Goal: Navigation & Orientation: Find specific page/section

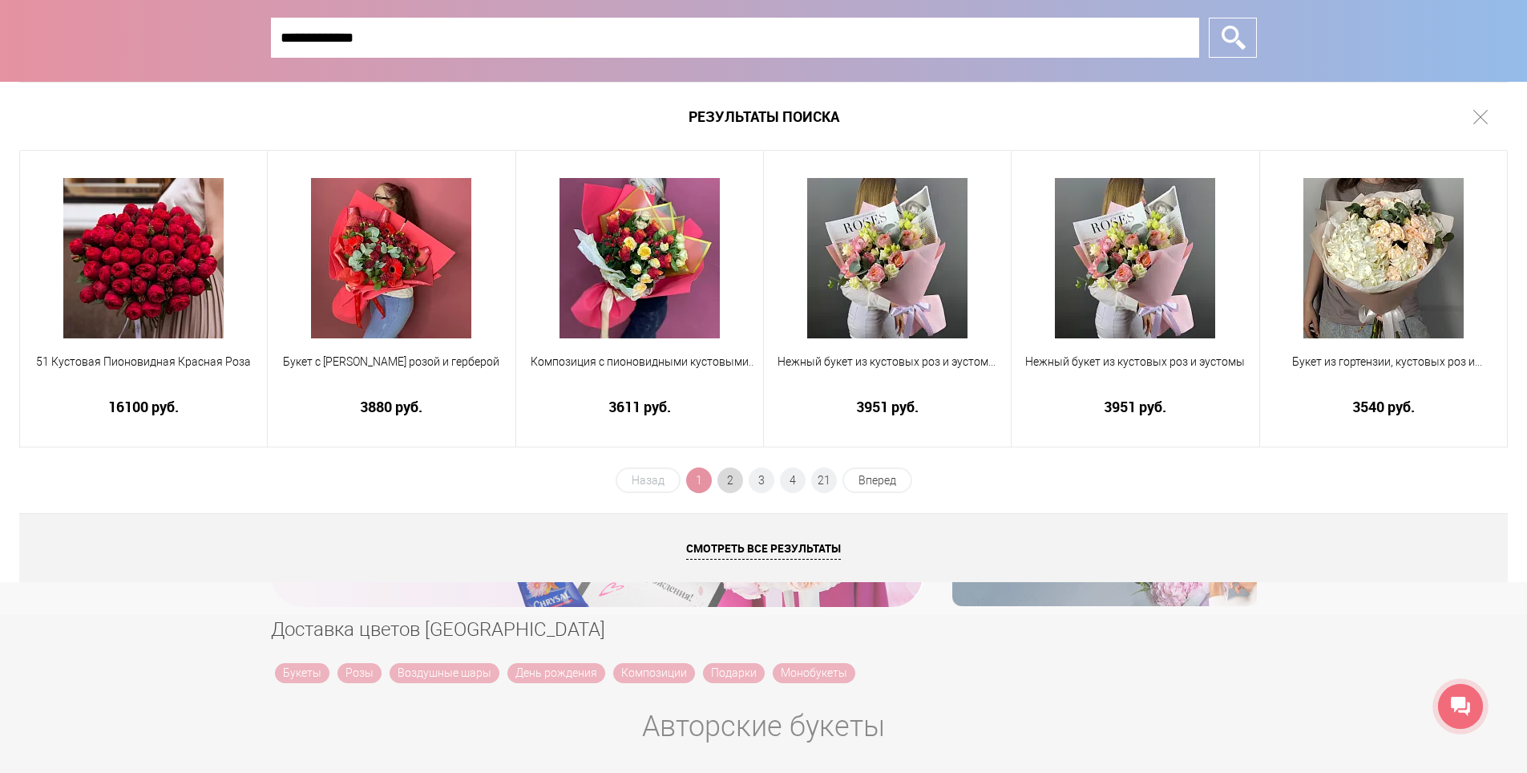
type input "**********"
click at [734, 481] on span "2" at bounding box center [730, 480] width 26 height 26
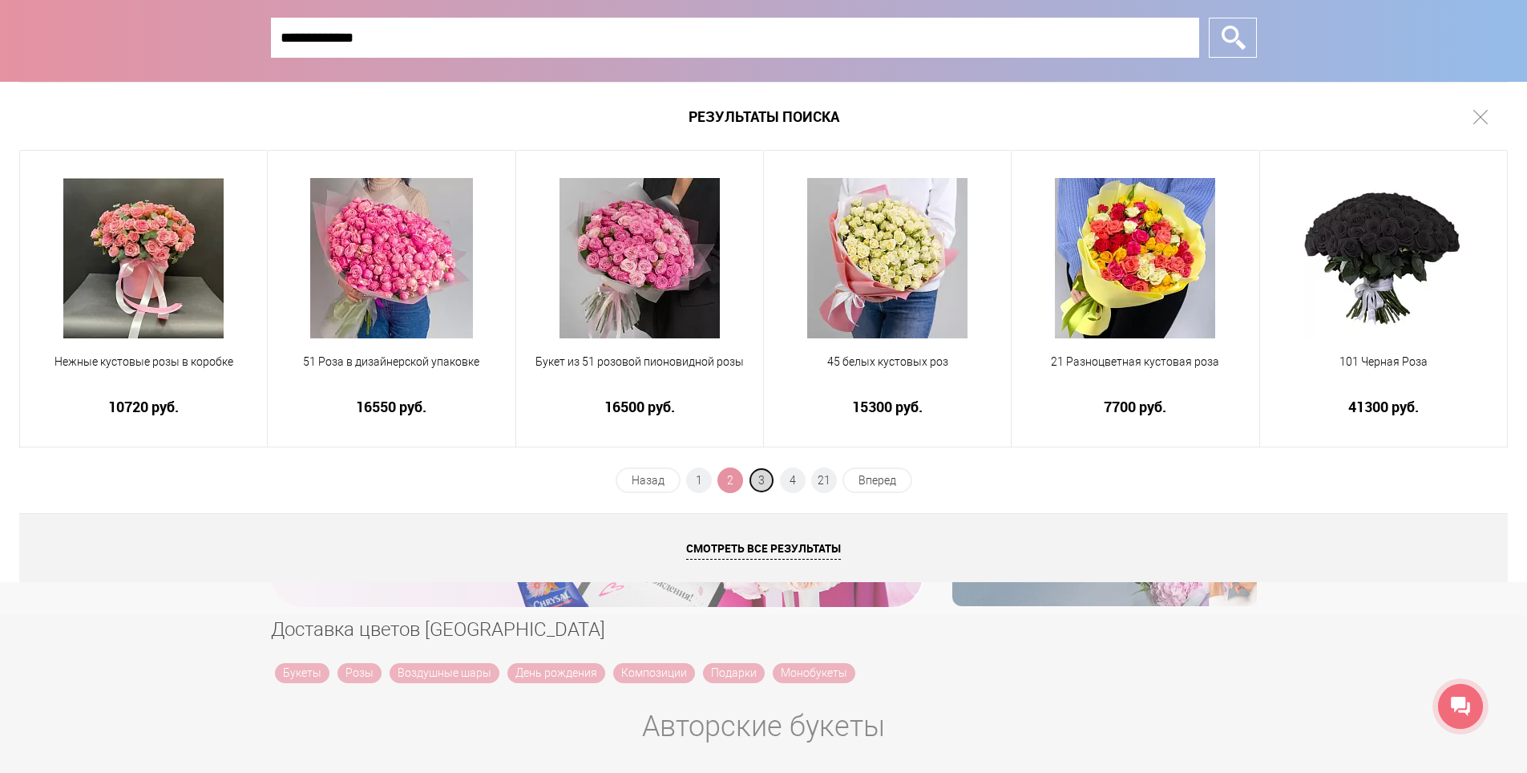
click at [757, 484] on span "3" at bounding box center [762, 480] width 26 height 26
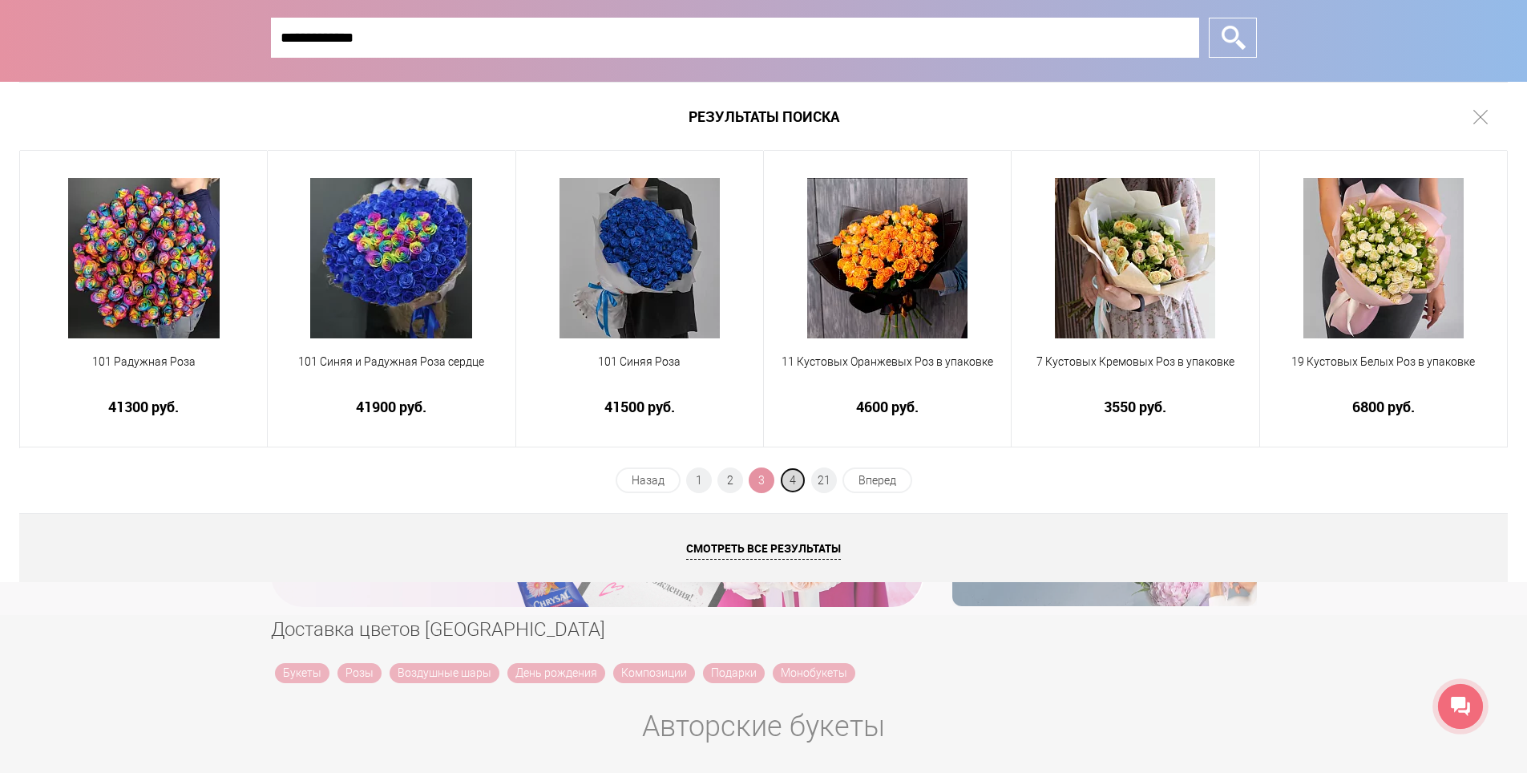
click at [797, 482] on span "4" at bounding box center [793, 480] width 26 height 26
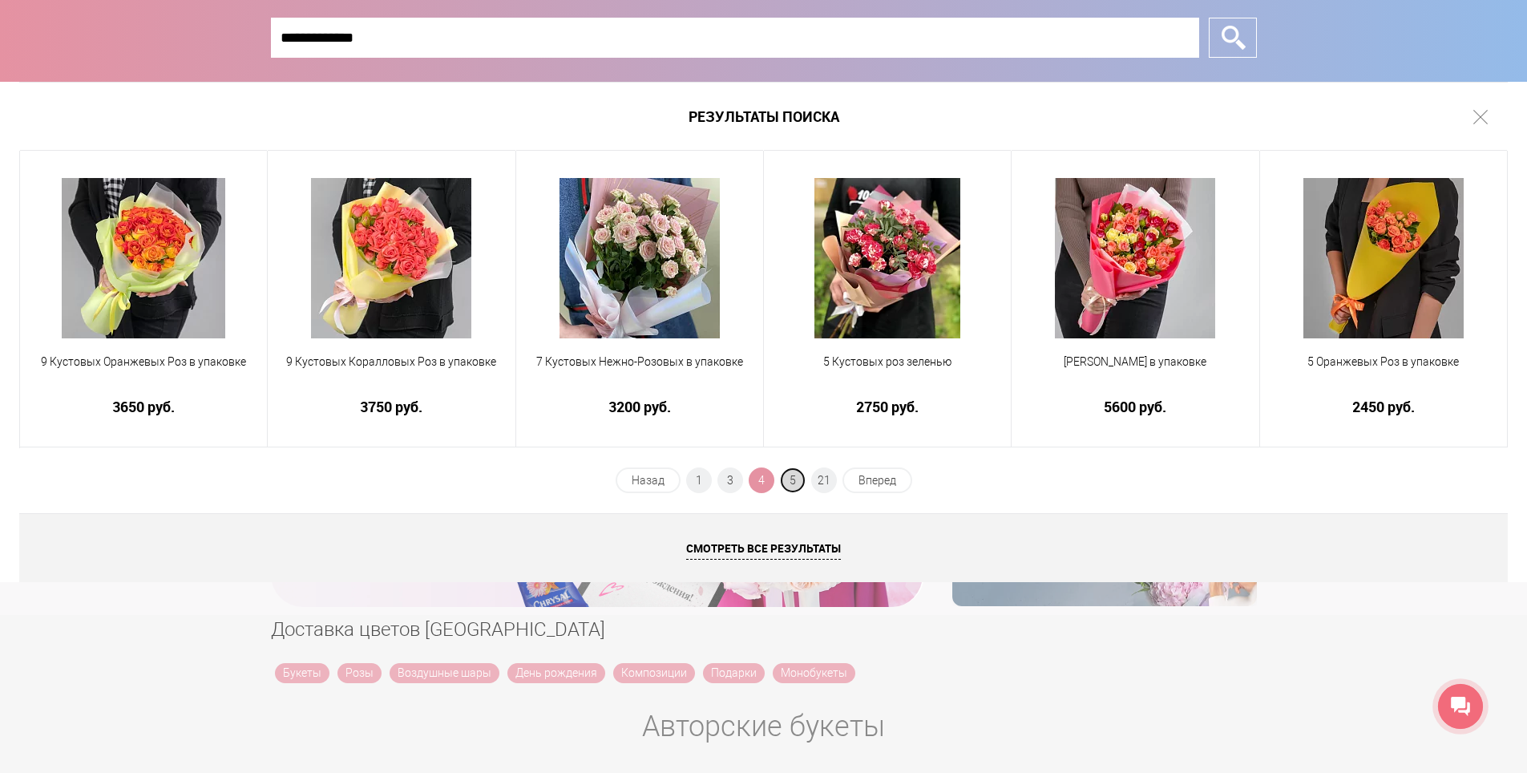
click at [791, 481] on span "5" at bounding box center [793, 480] width 26 height 26
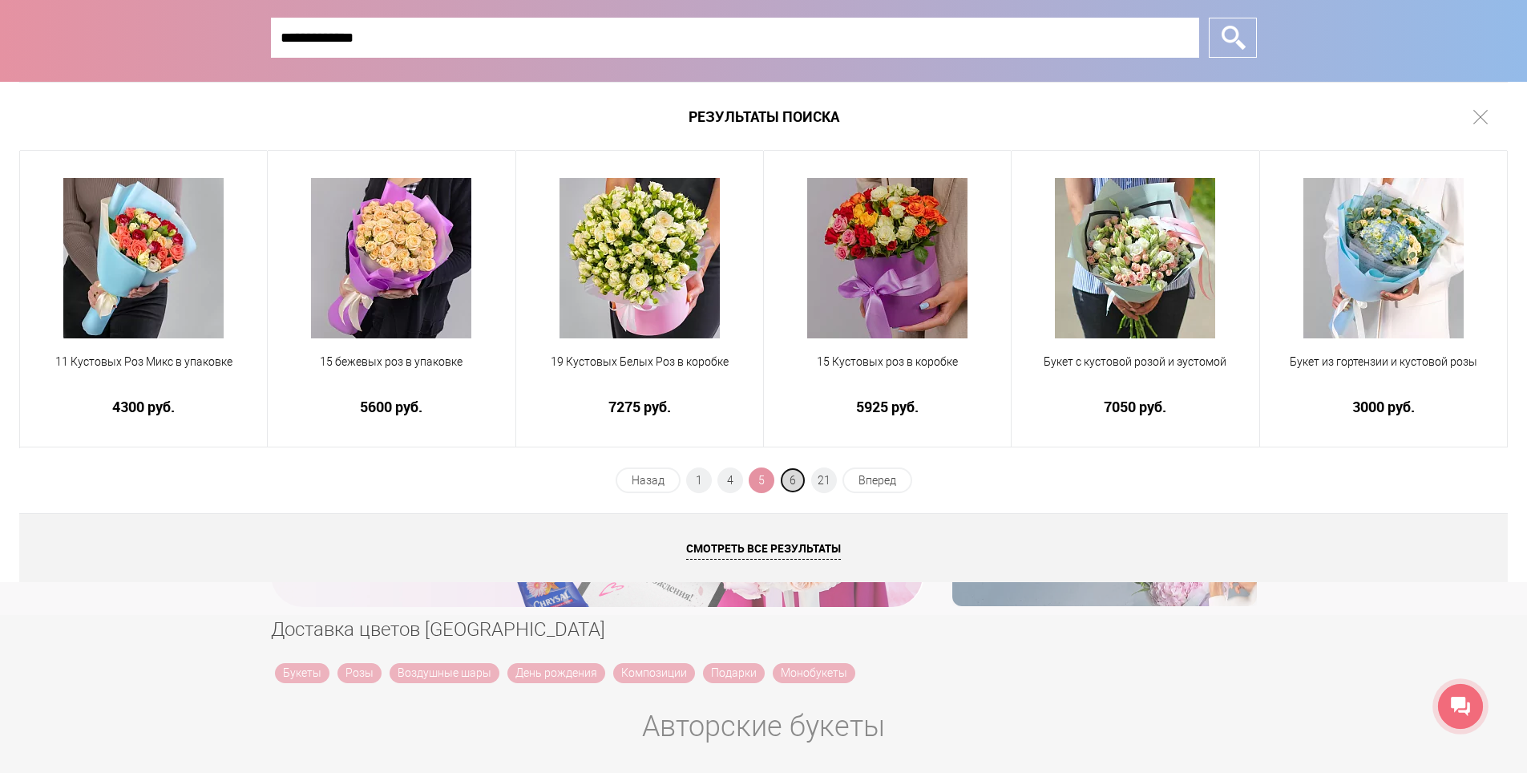
click at [802, 476] on span "6" at bounding box center [793, 480] width 26 height 26
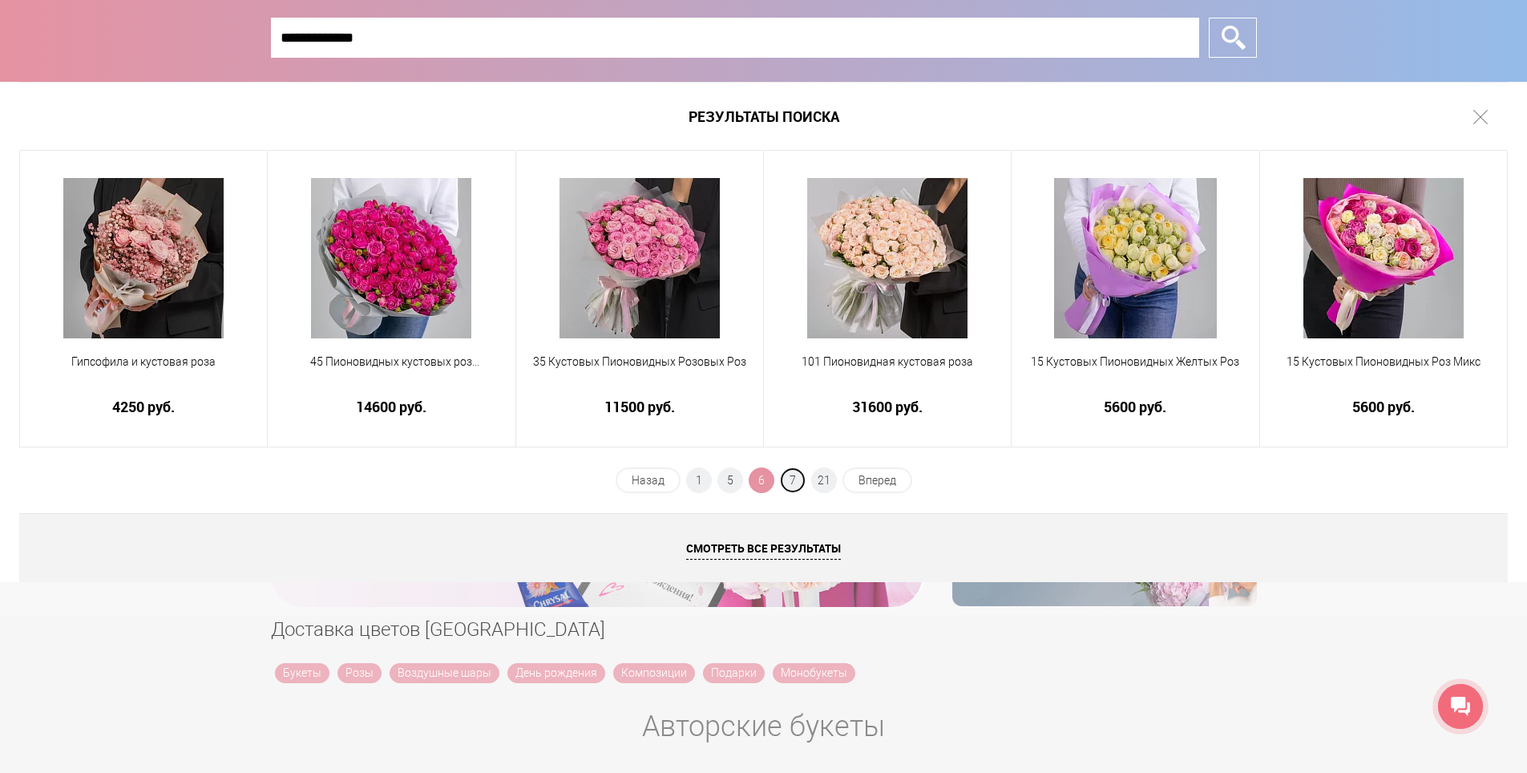
click at [802, 476] on span "7" at bounding box center [793, 480] width 26 height 26
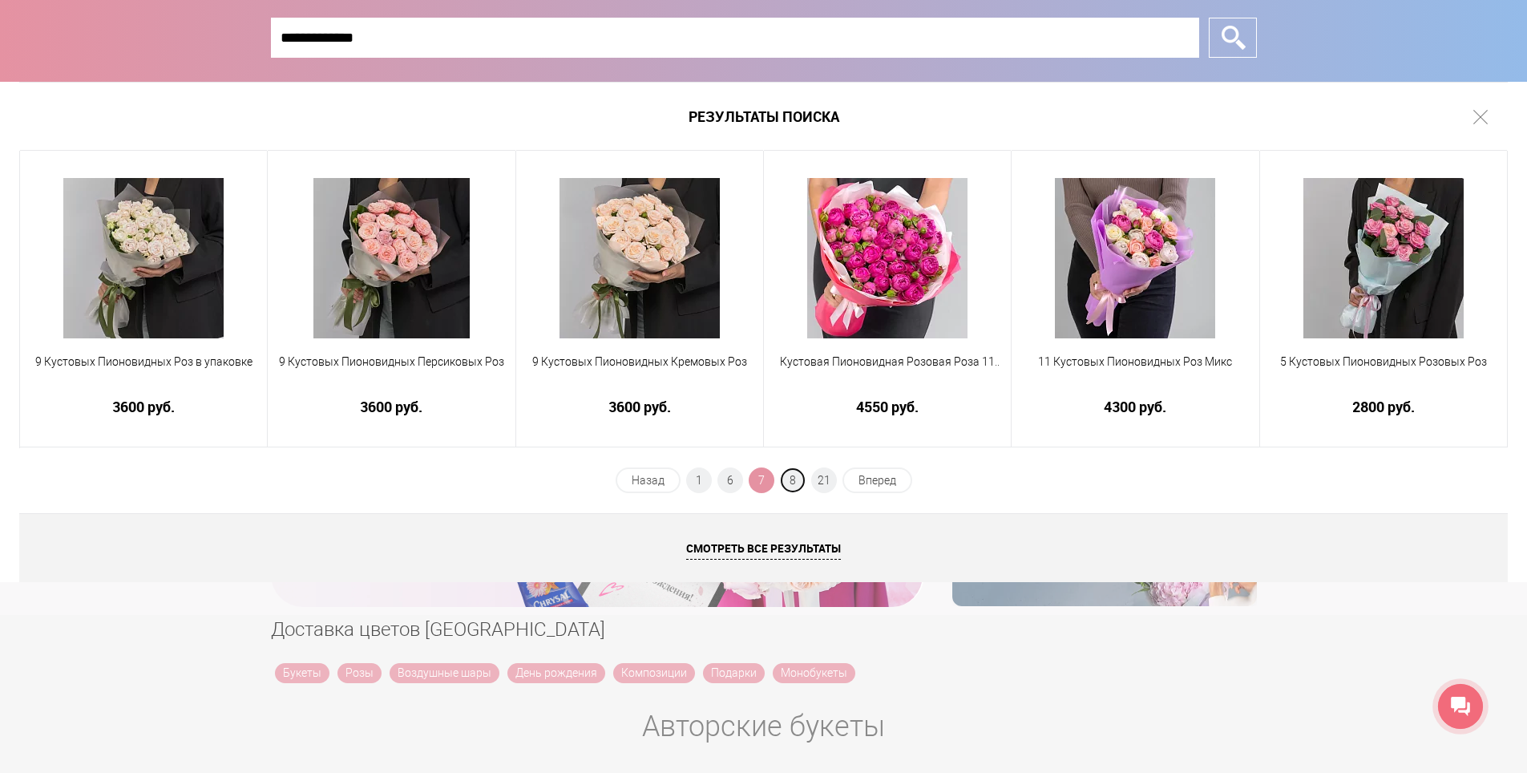
click at [802, 476] on span "8" at bounding box center [793, 480] width 26 height 26
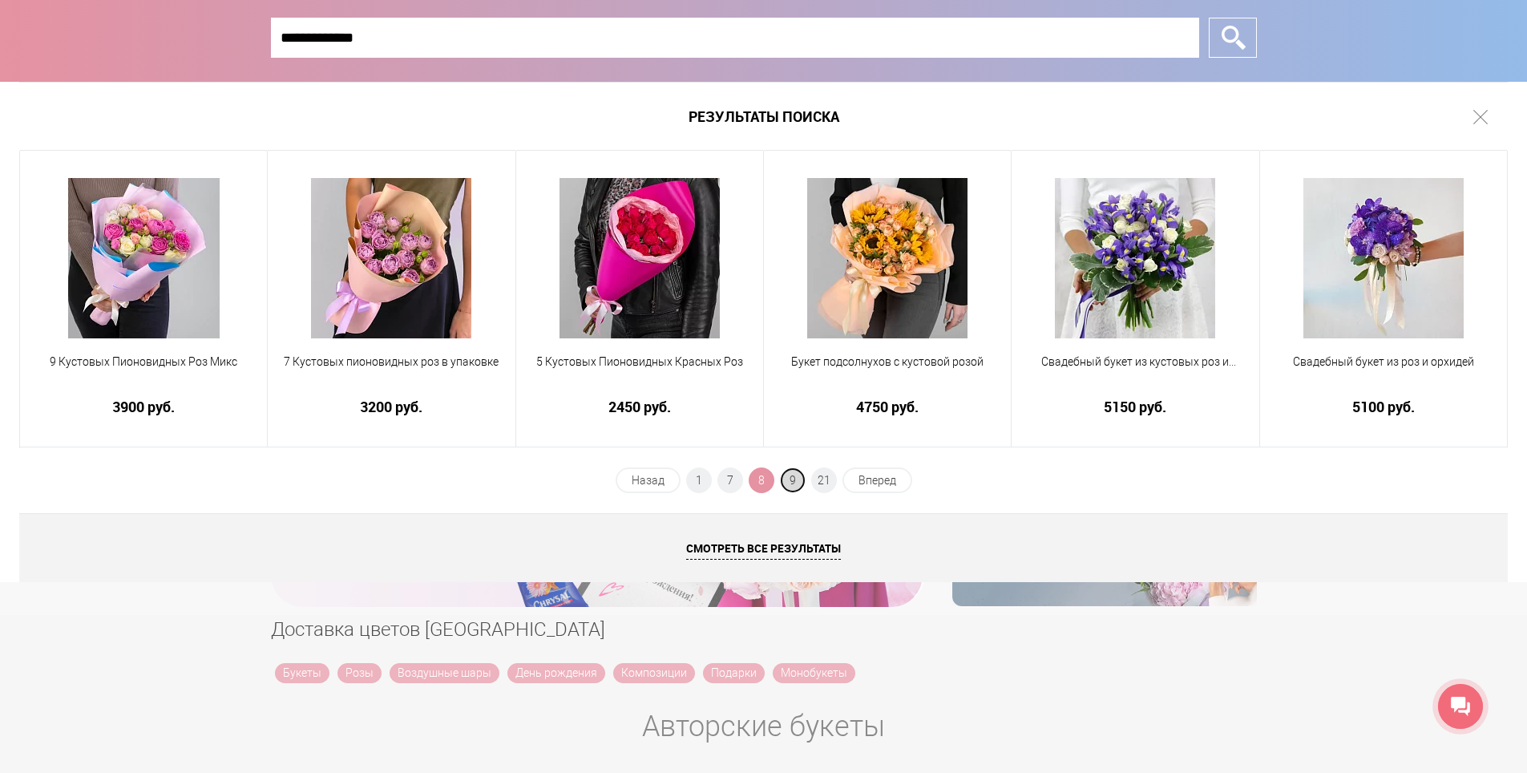
click at [799, 483] on span "9" at bounding box center [793, 480] width 26 height 26
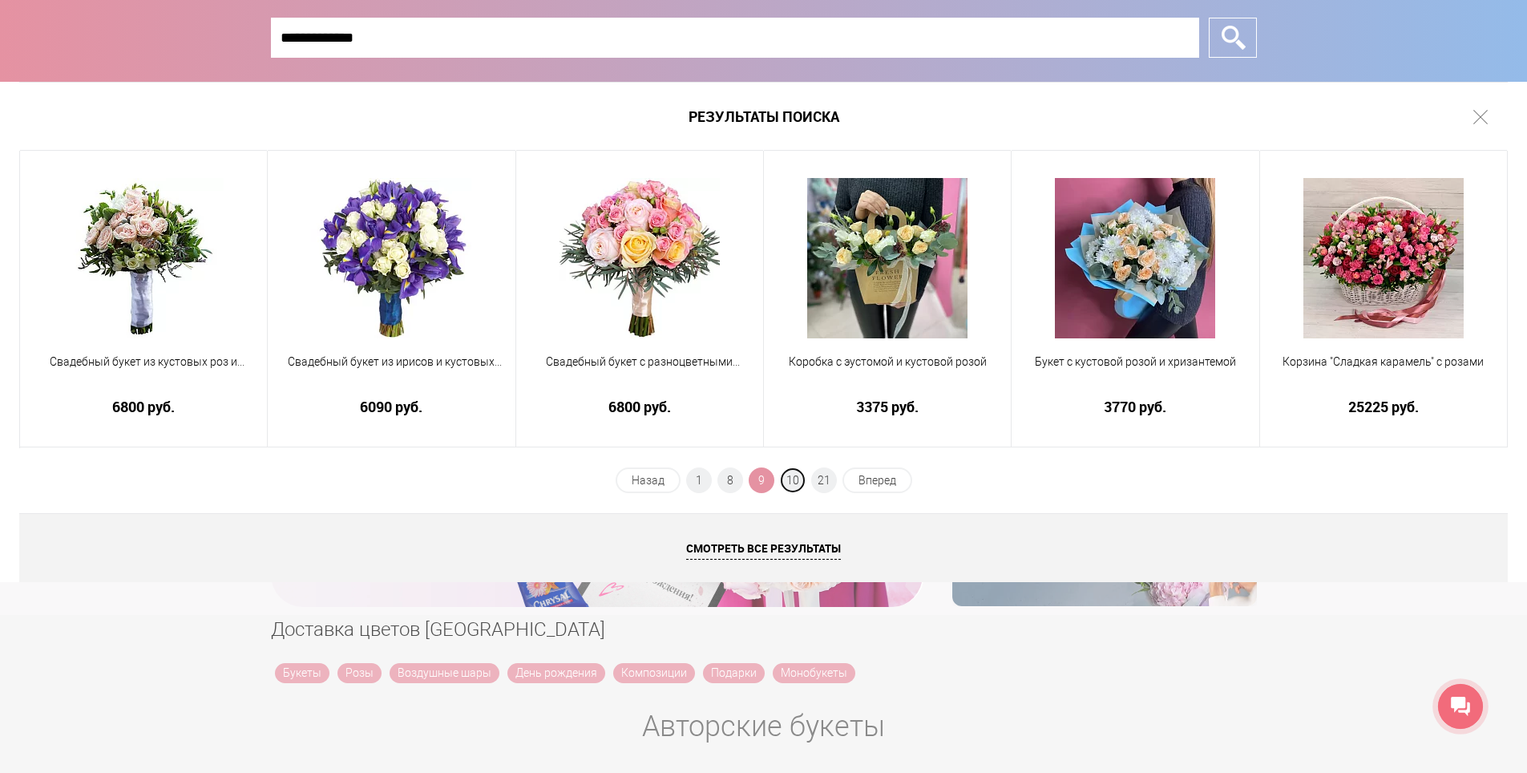
click at [799, 483] on span "10" at bounding box center [793, 480] width 26 height 26
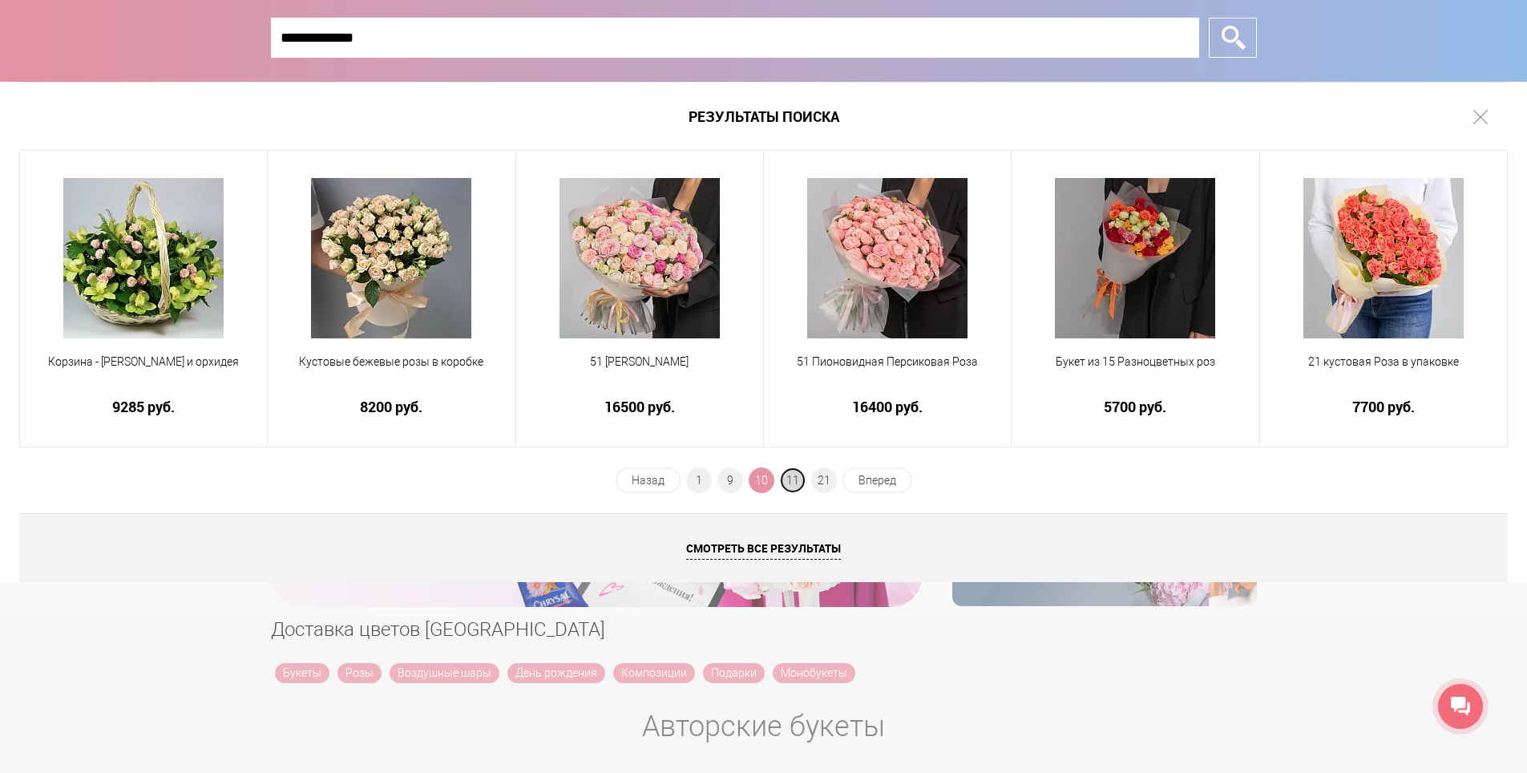
click at [791, 480] on span "11" at bounding box center [793, 480] width 26 height 26
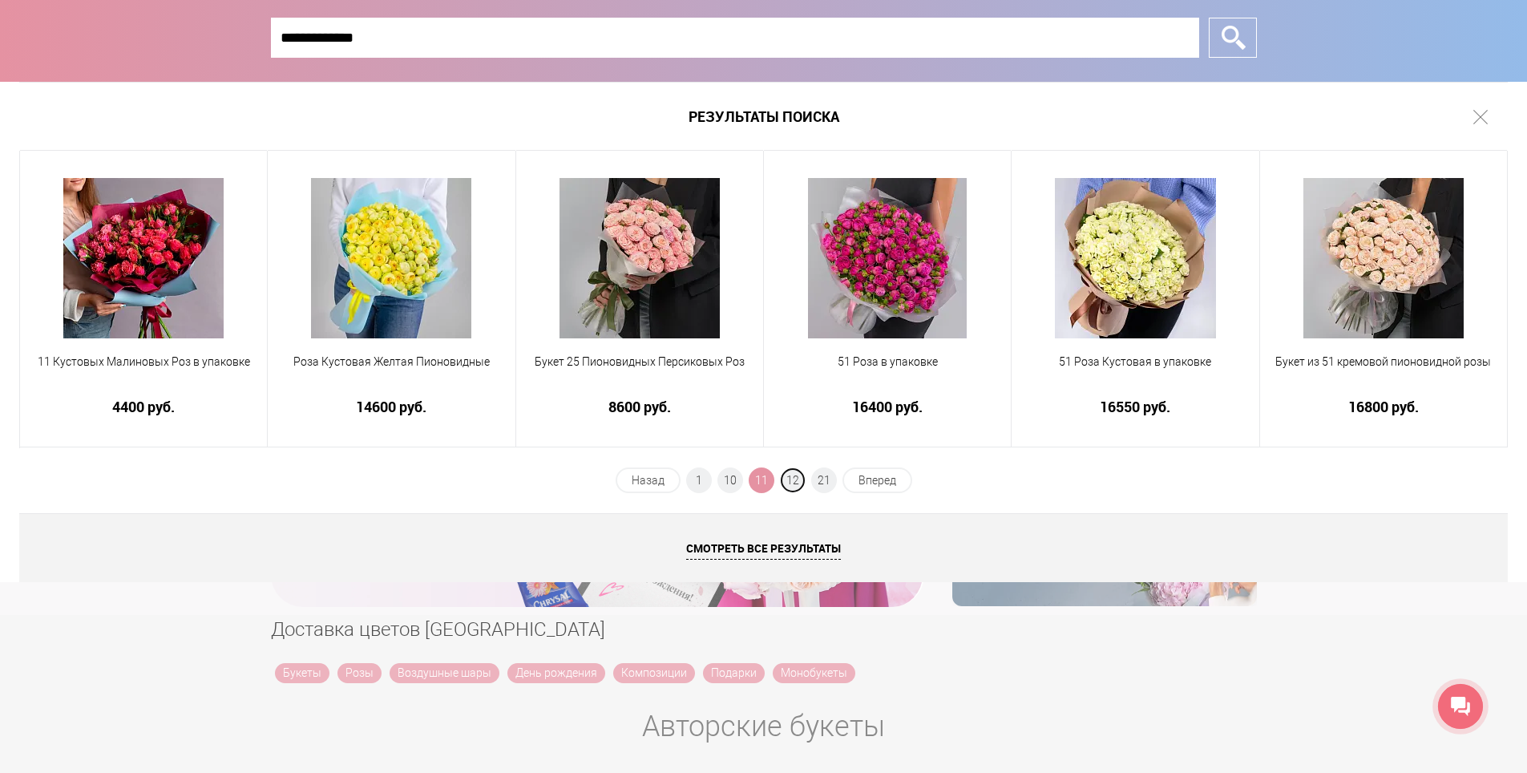
click at [791, 480] on span "12" at bounding box center [793, 480] width 26 height 26
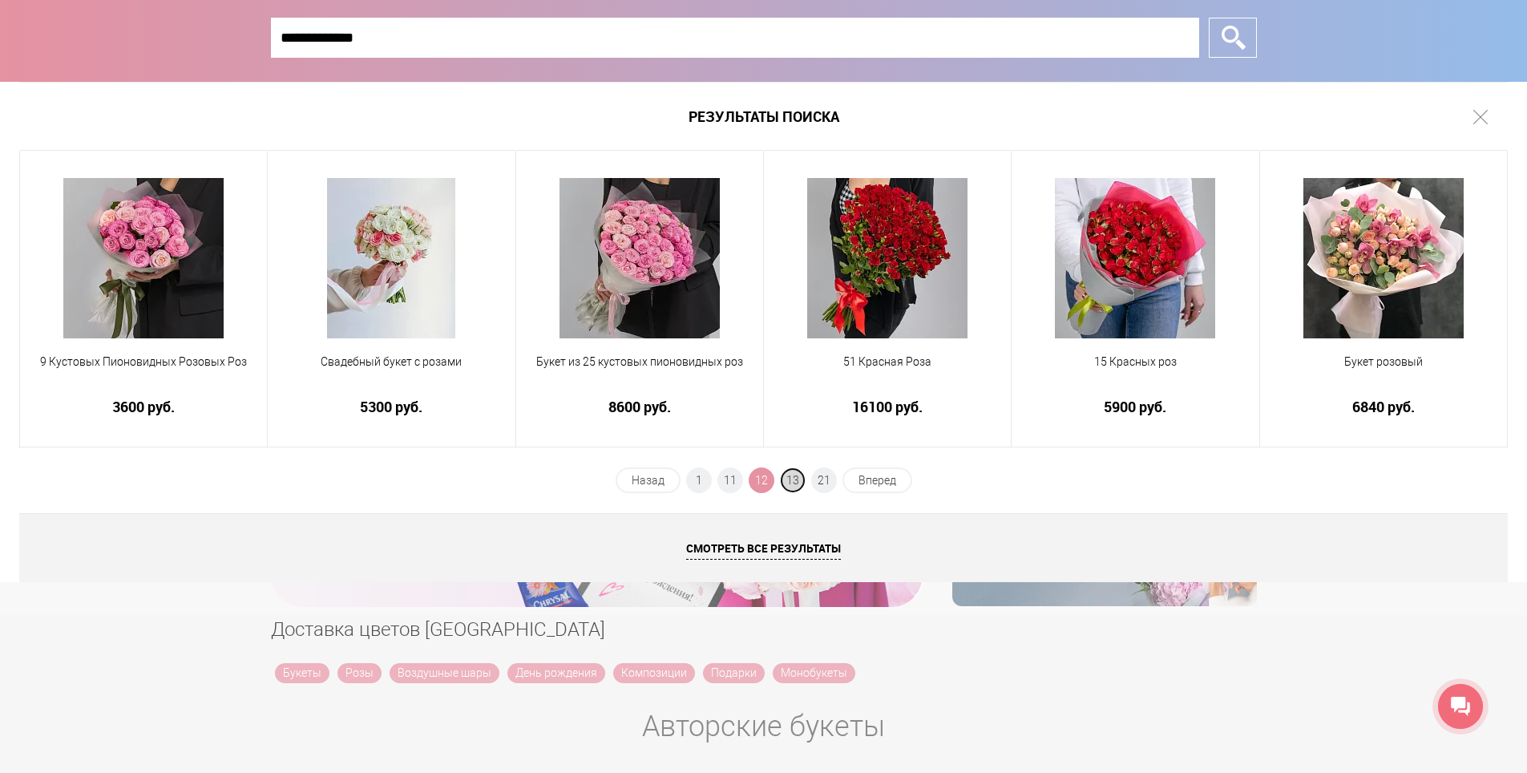
click at [794, 481] on span "13" at bounding box center [793, 480] width 26 height 26
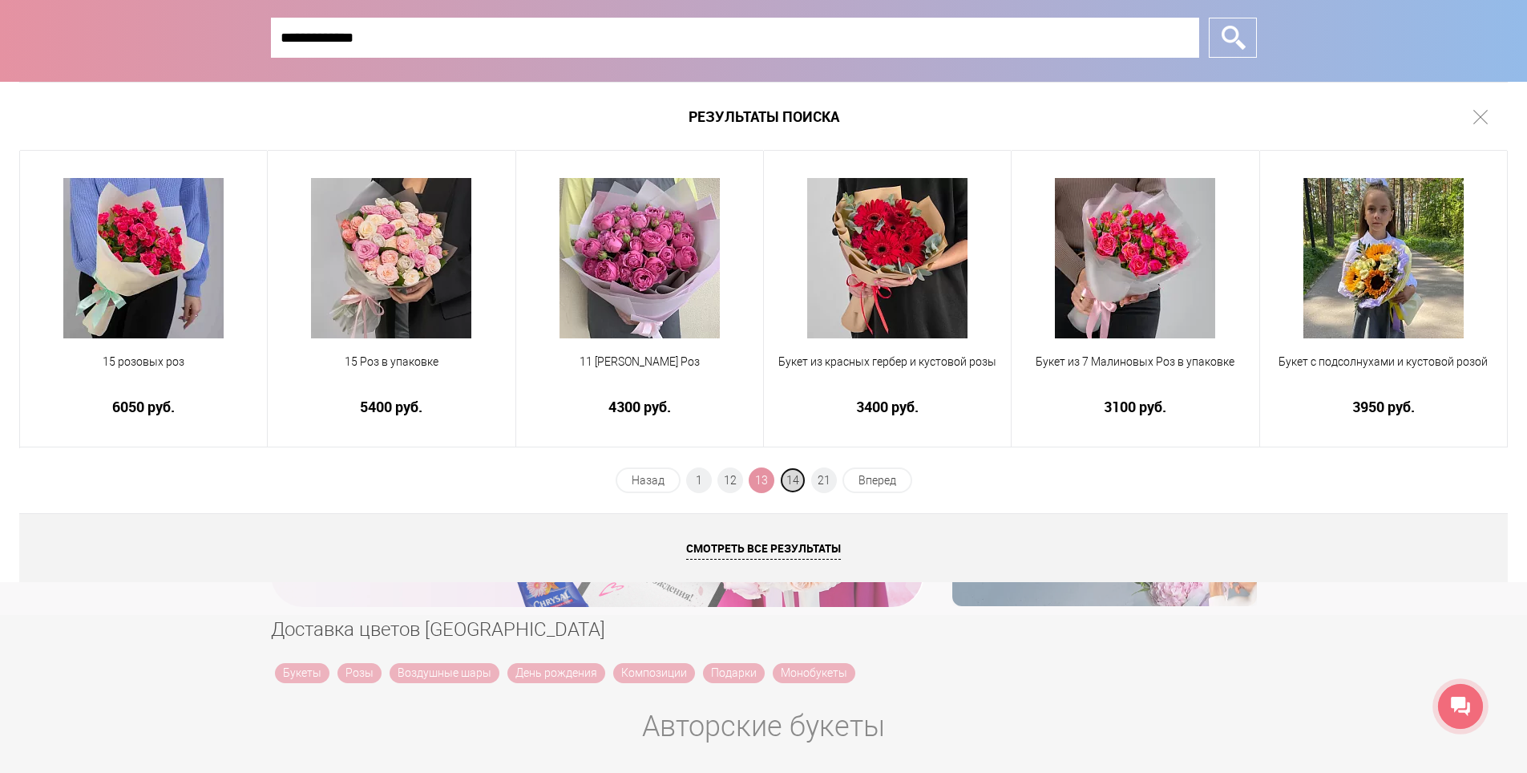
click at [785, 477] on span "14" at bounding box center [793, 480] width 26 height 26
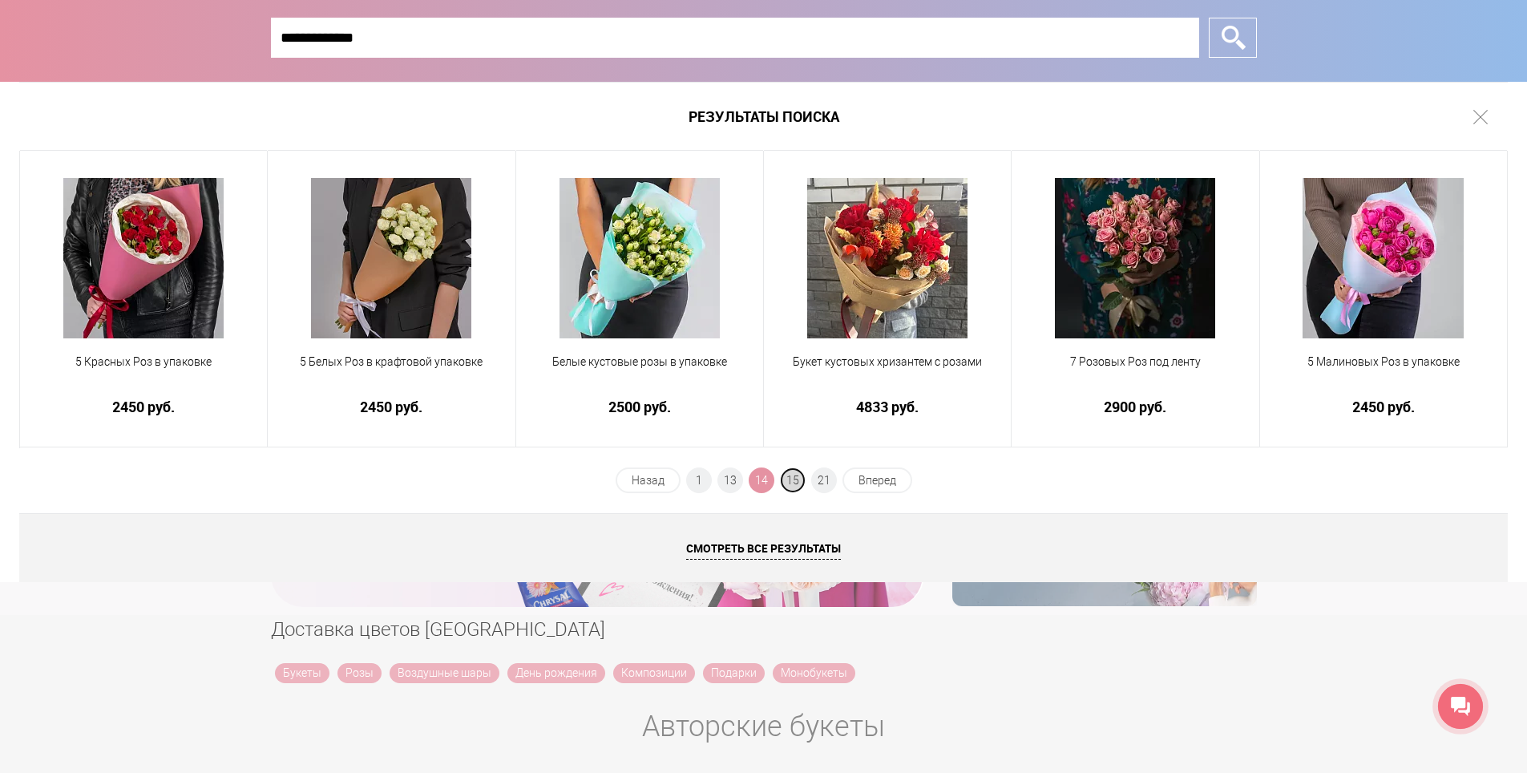
click at [794, 468] on span "15" at bounding box center [793, 480] width 26 height 26
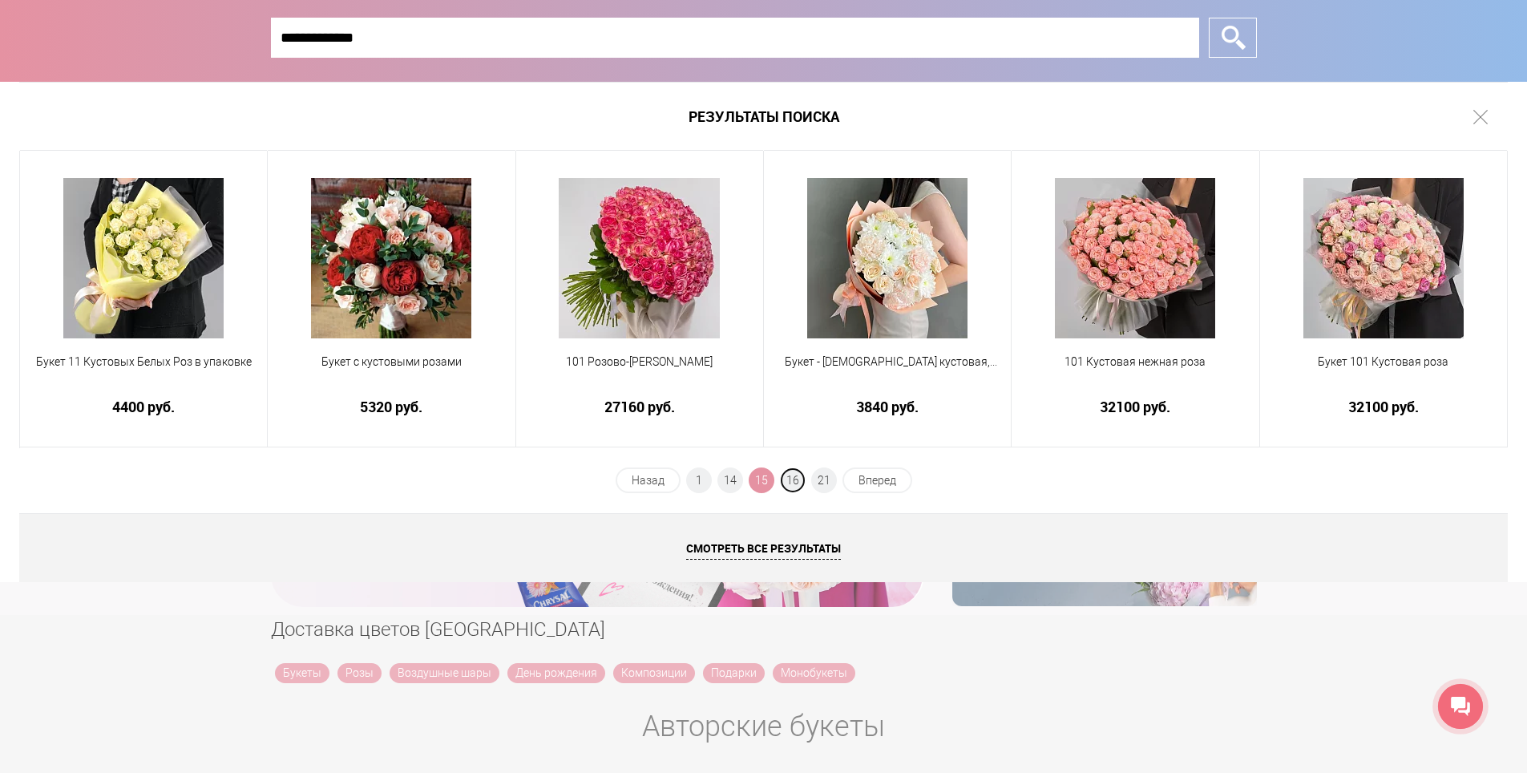
click at [794, 483] on span "16" at bounding box center [793, 480] width 26 height 26
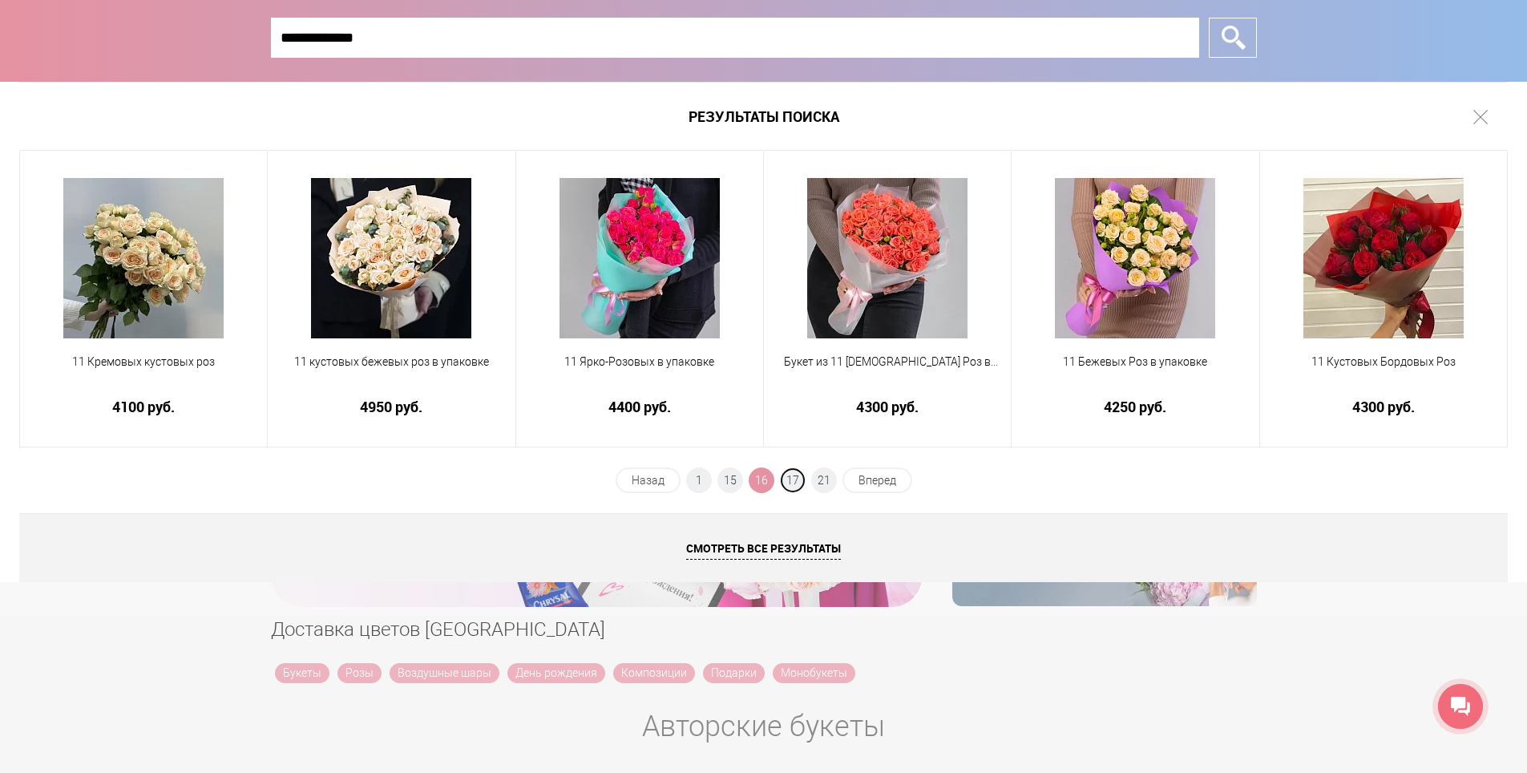
click at [794, 483] on span "17" at bounding box center [793, 480] width 26 height 26
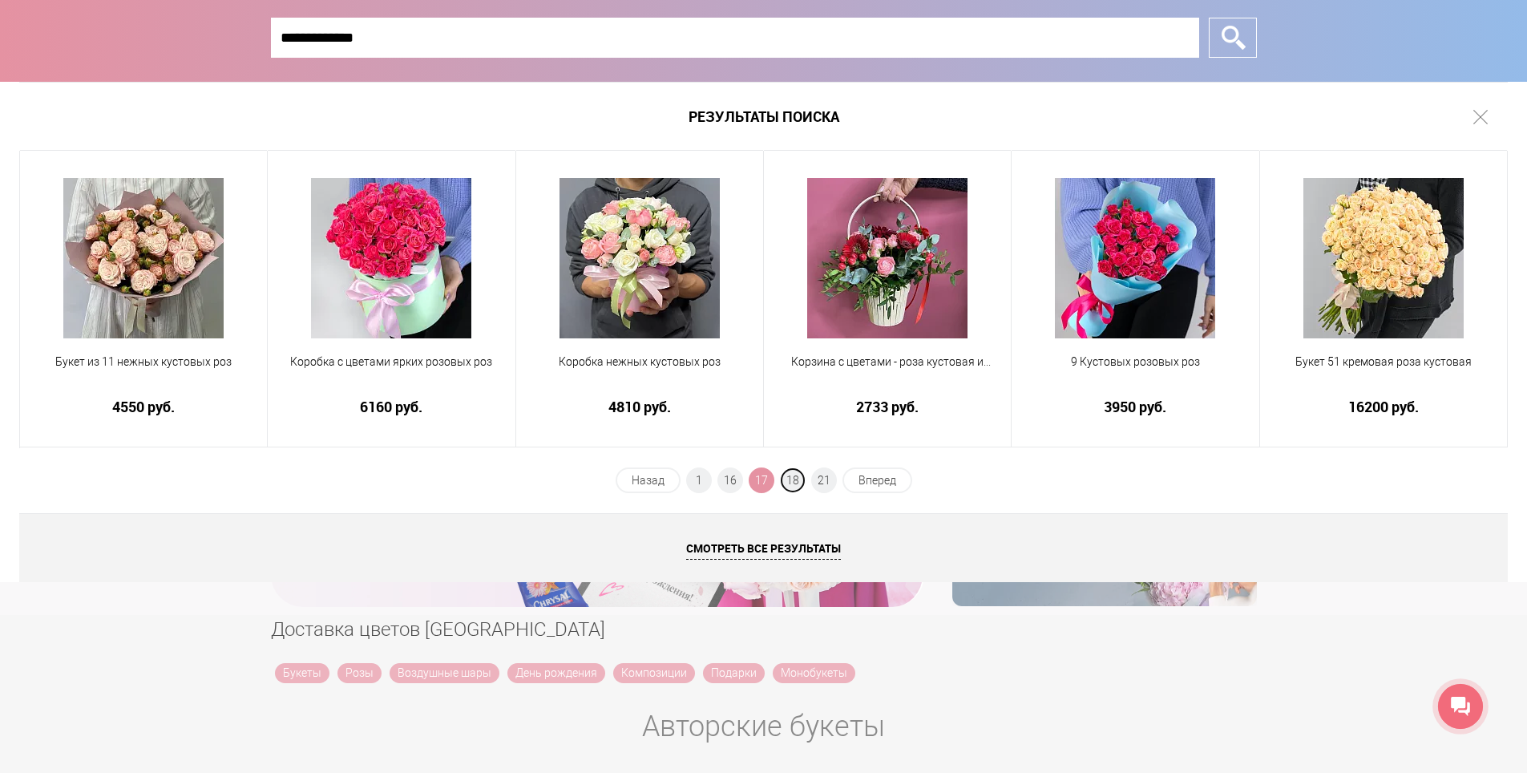
click at [794, 483] on span "18" at bounding box center [793, 480] width 26 height 26
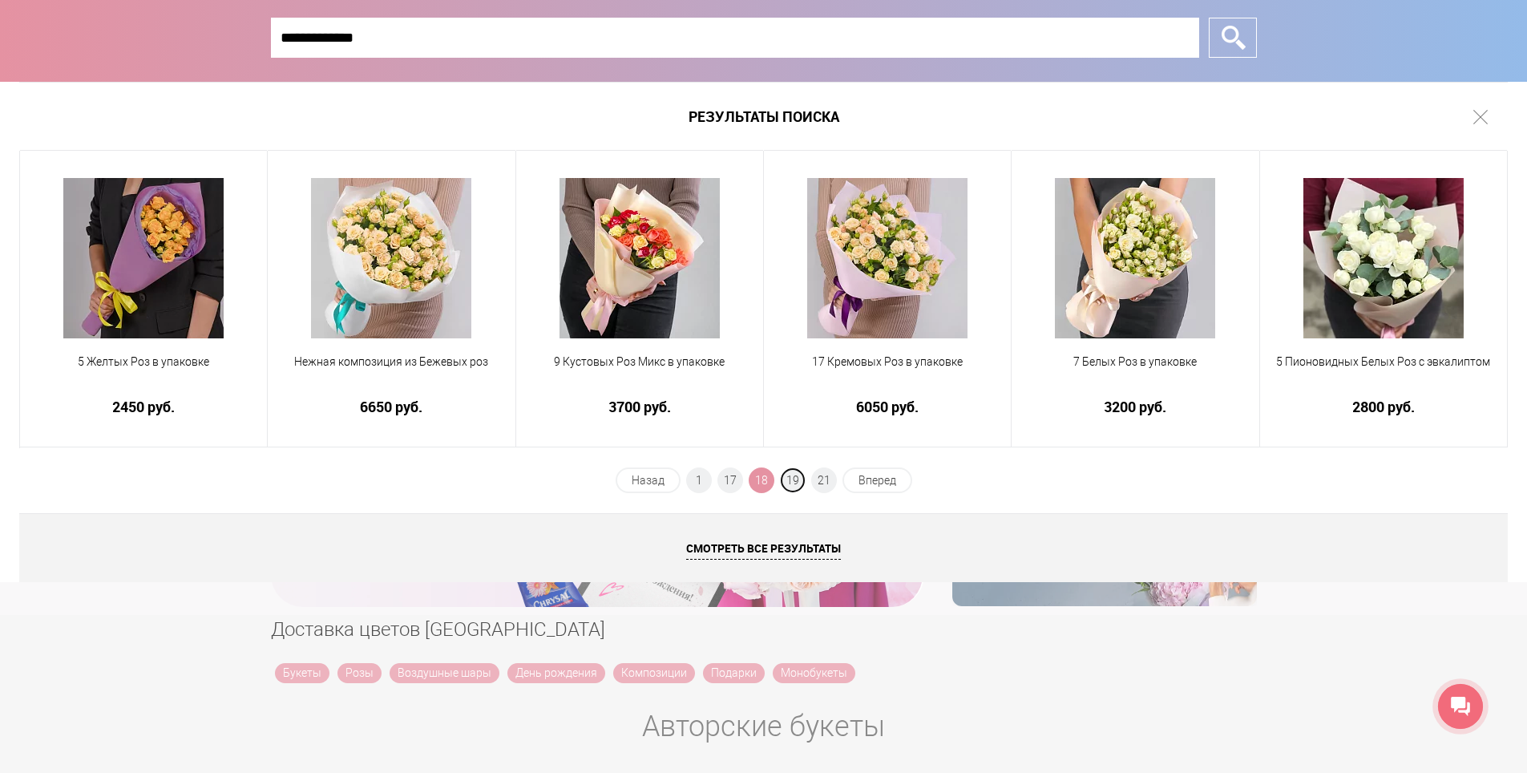
click at [794, 483] on span "19" at bounding box center [793, 480] width 26 height 26
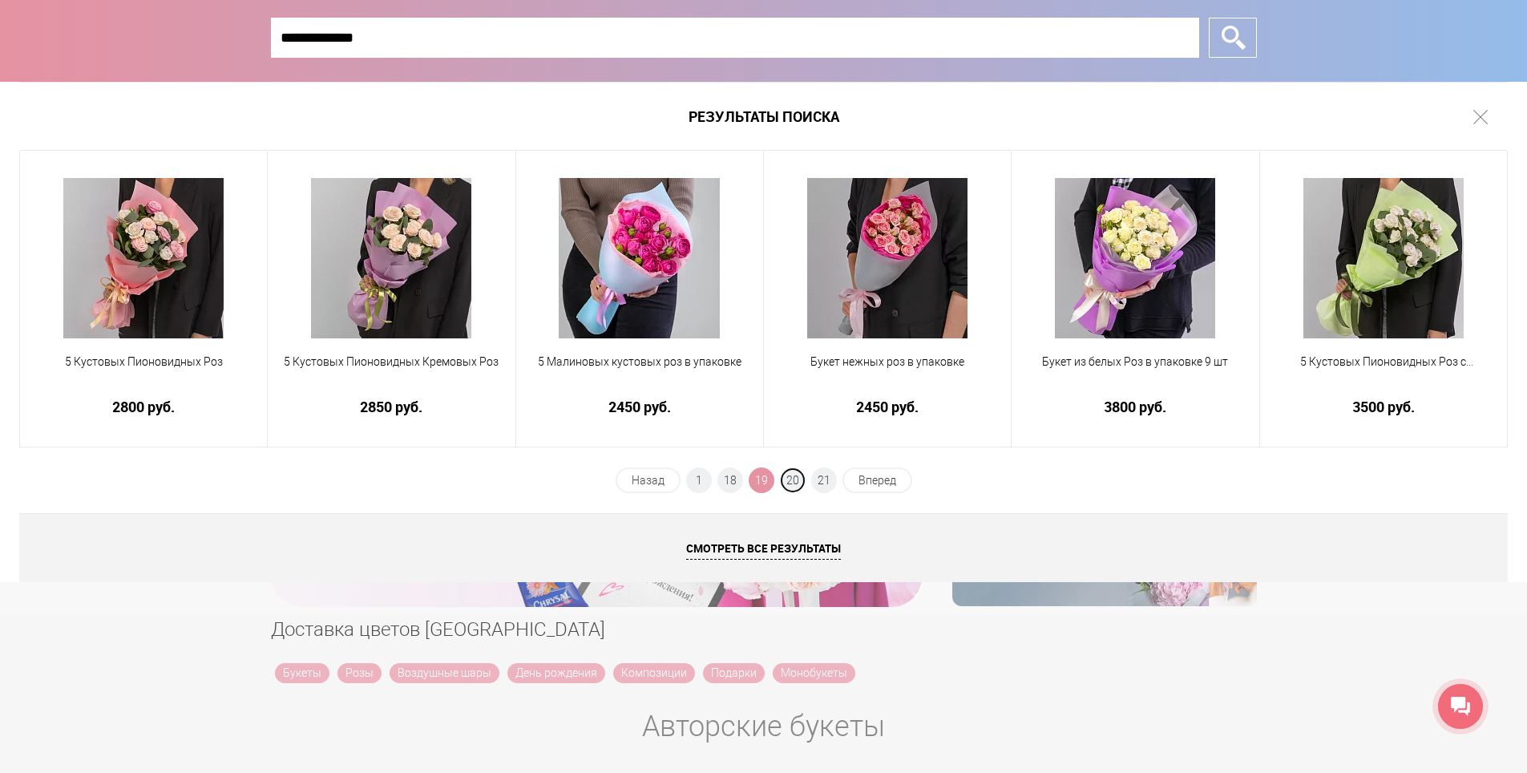
click at [794, 483] on span "20" at bounding box center [793, 480] width 26 height 26
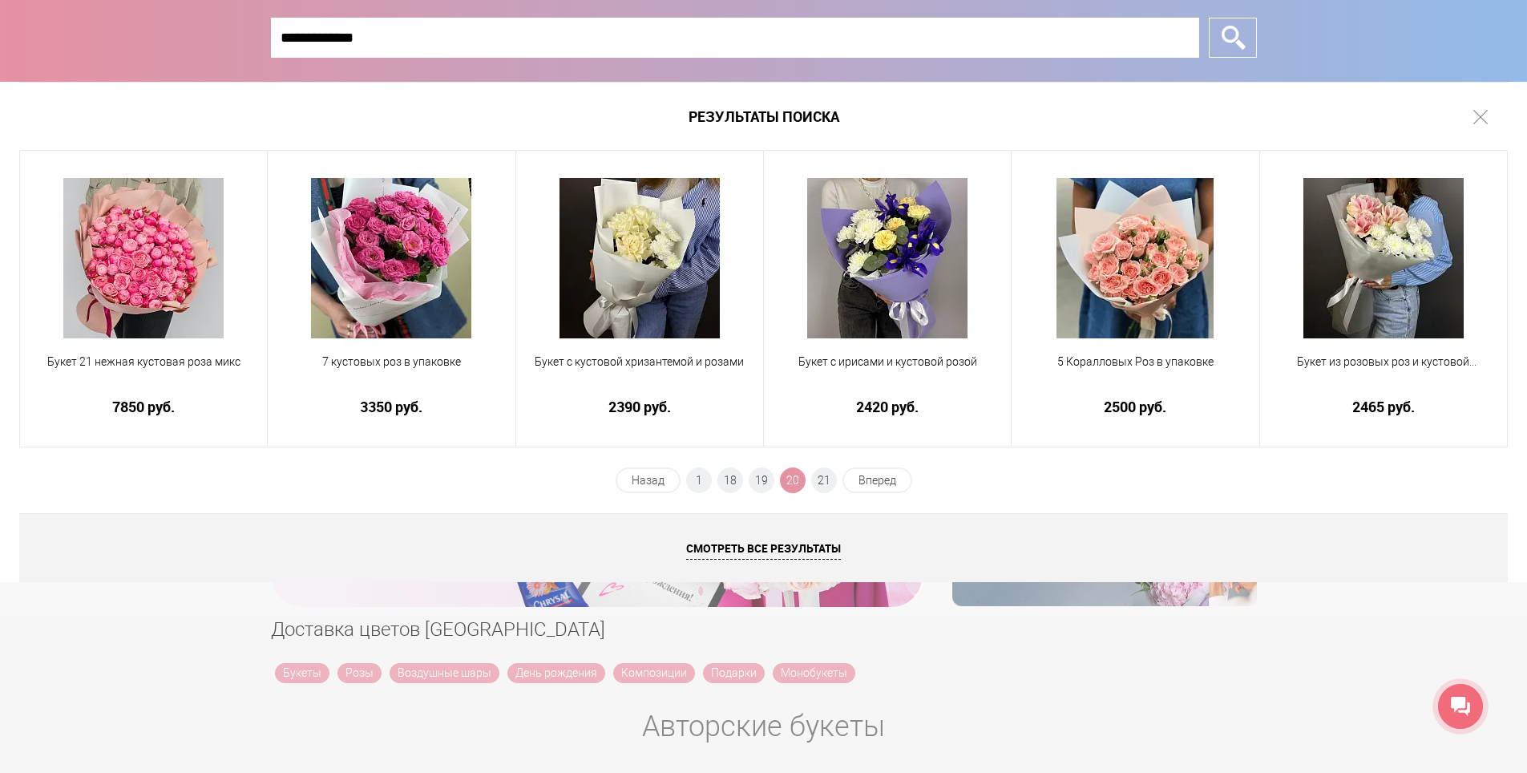
click at [794, 483] on span "20" at bounding box center [793, 480] width 26 height 26
click at [810, 478] on ul "Назад 1 18 19 20 21 Вперед" at bounding box center [764, 486] width 300 height 38
click at [819, 480] on span "21" at bounding box center [824, 480] width 26 height 26
